Goal: Share content

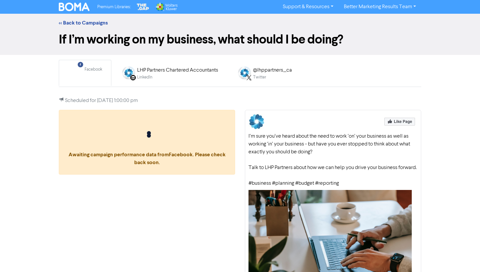
drag, startPoint x: 249, startPoint y: 135, endPoint x: 270, endPoint y: 172, distance: 42.2
click at [270, 172] on div "I’m sure you’ve heard about the need to work ‘on’ your business as well as work…" at bounding box center [333, 159] width 169 height 55
copy div "I’m sure you’ve heard about the need to work ‘on’ your business as well as work…"
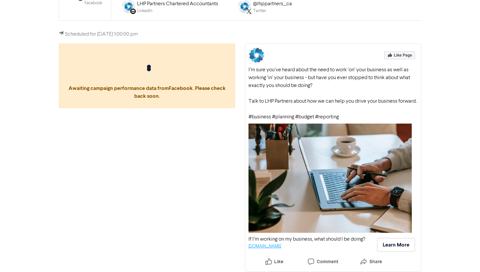
click at [281, 246] on link "[DOMAIN_NAME]" at bounding box center [265, 246] width 33 height 4
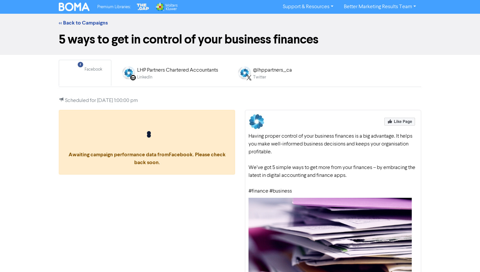
drag, startPoint x: 347, startPoint y: 176, endPoint x: 248, endPoint y: 137, distance: 106.3
click at [249, 137] on div "Having proper control of your business finances is a big advantage. It helps yo…" at bounding box center [333, 163] width 169 height 63
copy div "Having proper control of your business finances is a big advantage. It helps yo…"
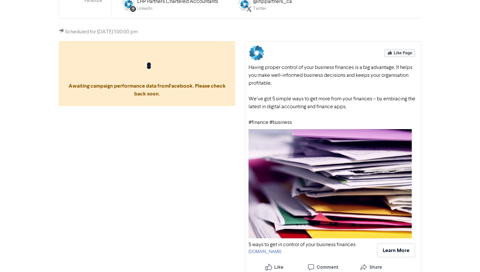
scroll to position [74, 0]
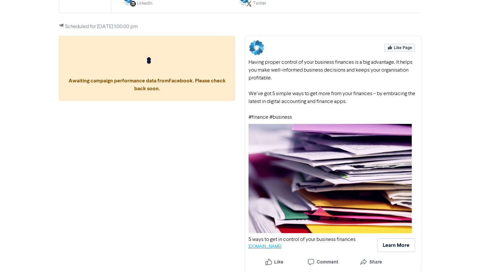
click at [281, 247] on link "[DOMAIN_NAME]" at bounding box center [265, 246] width 33 height 4
click at [379, 102] on div "Having proper control of your business finances is a big advantage. It helps yo…" at bounding box center [333, 90] width 169 height 63
